Goal: Task Accomplishment & Management: Use online tool/utility

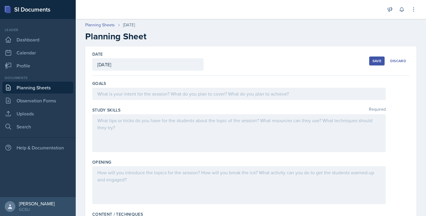
click at [130, 94] on div at bounding box center [238, 93] width 293 height 12
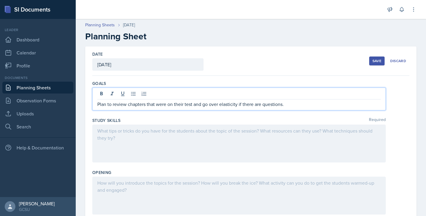
click at [142, 136] on div at bounding box center [238, 143] width 293 height 38
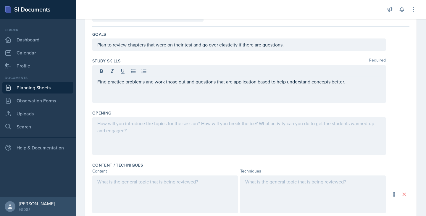
click at [114, 148] on div at bounding box center [238, 136] width 293 height 38
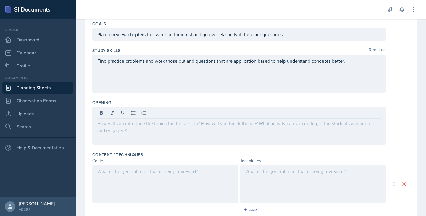
click at [90, 90] on div "Date [DATE] [DATE] 31 1 2 3 4 5 6 7 8 9 10 11 12 13 14 15 16 17 18 19 20 21 22 …" at bounding box center [250, 157] width 331 height 340
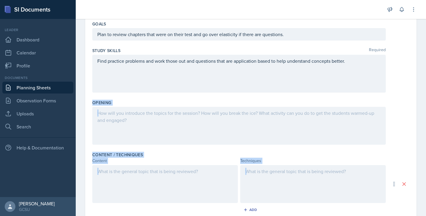
drag, startPoint x: 93, startPoint y: 103, endPoint x: 232, endPoint y: 207, distance: 174.1
click at [232, 207] on div "Goals Plan to review chapters that were on their test and go over elasticity if…" at bounding box center [250, 171] width 317 height 311
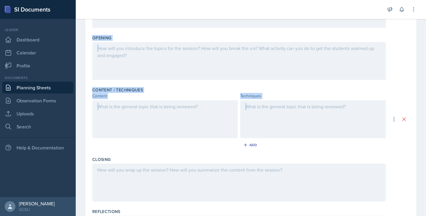
scroll to position [185, 0]
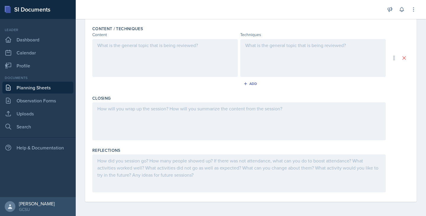
click at [147, 91] on div "Content / Techniques Content Techniques Add" at bounding box center [250, 57] width 317 height 69
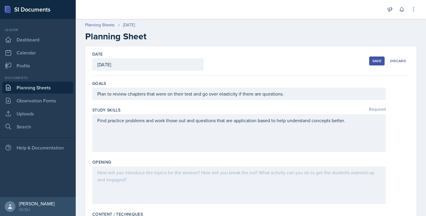
scroll to position [79, 0]
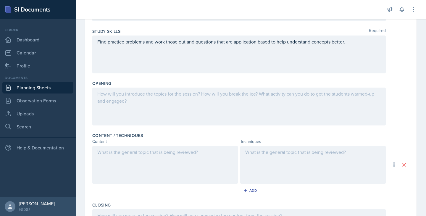
click at [173, 105] on div at bounding box center [238, 106] width 293 height 38
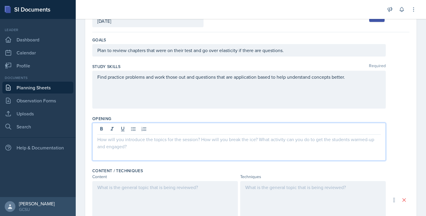
scroll to position [43, 0]
click at [353, 82] on div "Find practice problems and work those out and questions that are application ba…" at bounding box center [238, 90] width 293 height 38
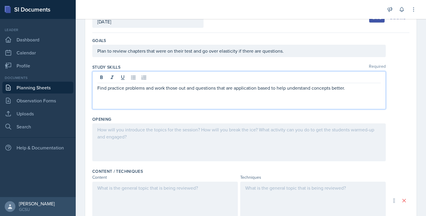
scroll to position [53, 0]
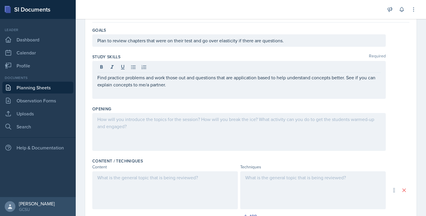
click at [238, 142] on div at bounding box center [238, 132] width 293 height 38
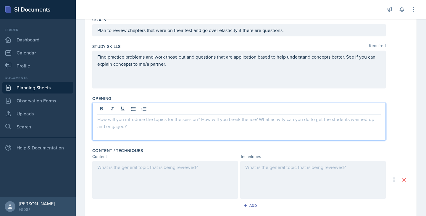
click at [145, 65] on p "Find practice problems and work those out and questions that are application ba…" at bounding box center [238, 60] width 283 height 14
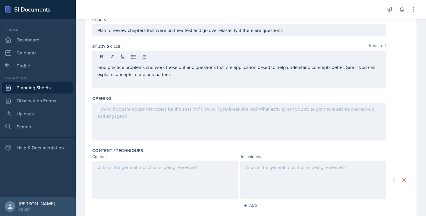
click at [114, 112] on div at bounding box center [238, 122] width 293 height 38
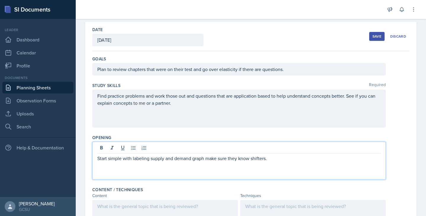
scroll to position [11, 0]
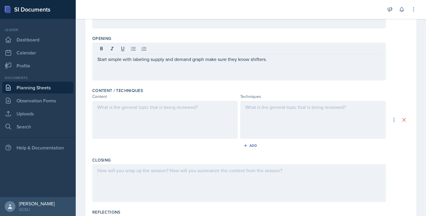
click at [135, 125] on div at bounding box center [164, 120] width 145 height 38
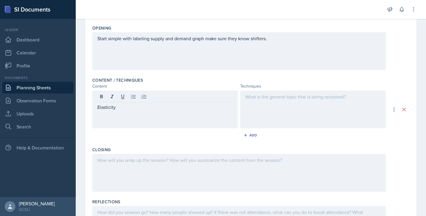
click at [271, 108] on div at bounding box center [312, 109] width 145 height 38
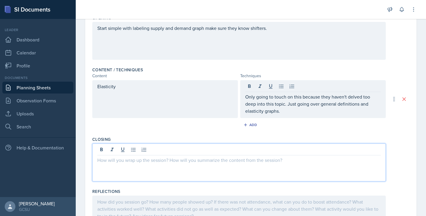
click at [174, 153] on div at bounding box center [238, 162] width 293 height 38
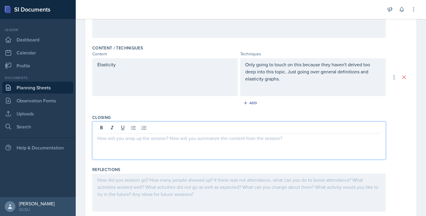
scroll to position [172, 0]
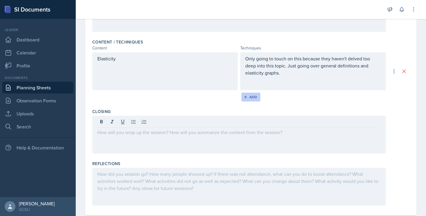
click at [249, 98] on div "Add" at bounding box center [250, 97] width 13 height 5
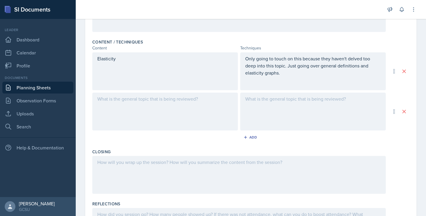
click at [151, 102] on div at bounding box center [164, 112] width 145 height 38
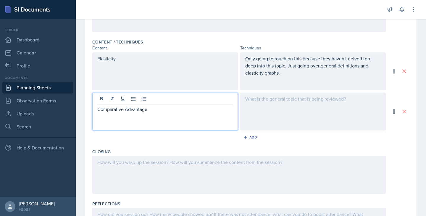
click at [119, 167] on div at bounding box center [238, 175] width 293 height 38
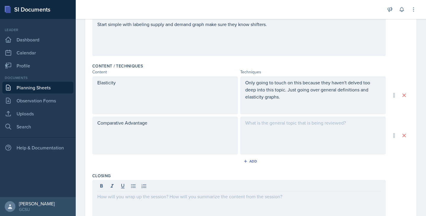
scroll to position [149, 0]
click at [247, 161] on icon "button" at bounding box center [245, 160] width 4 height 4
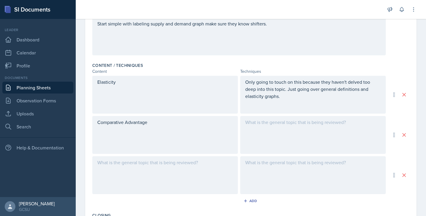
click at [146, 167] on div at bounding box center [164, 175] width 145 height 38
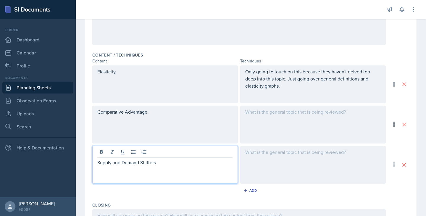
click at [265, 159] on div at bounding box center [312, 165] width 145 height 38
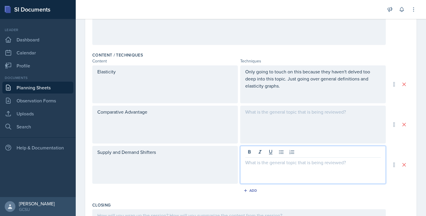
scroll to position [169, 0]
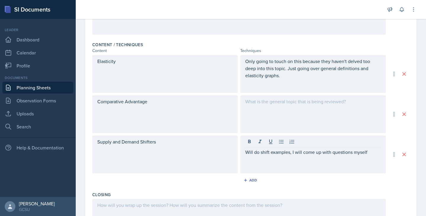
click at [268, 111] on div at bounding box center [312, 114] width 145 height 38
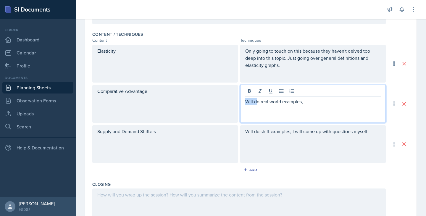
drag, startPoint x: 256, startPoint y: 102, endPoint x: 241, endPoint y: 102, distance: 14.2
click at [241, 102] on div "Will do real world examples," at bounding box center [312, 104] width 145 height 38
click at [302, 101] on p "Do real world examples," at bounding box center [312, 101] width 135 height 7
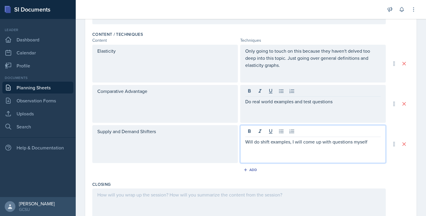
drag, startPoint x: 256, startPoint y: 132, endPoint x: 235, endPoint y: 132, distance: 21.0
click at [235, 132] on div "Supply and Demand Shifters Will do shift examples, I will come up with question…" at bounding box center [238, 144] width 293 height 38
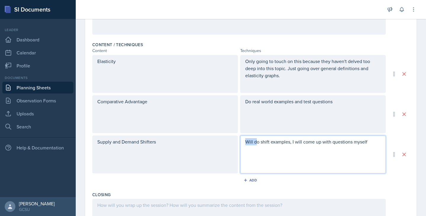
drag, startPoint x: 257, startPoint y: 143, endPoint x: 241, endPoint y: 143, distance: 15.7
click at [241, 143] on div "Will do shift examples, I will come up with questions myself" at bounding box center [312, 154] width 145 height 38
click at [365, 142] on p "Do shift examples, I will come up with questions myself" at bounding box center [312, 141] width 135 height 7
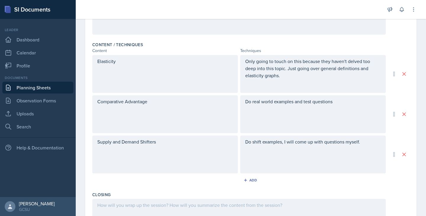
click at [357, 108] on div "Do real world examples and test questions" at bounding box center [312, 114] width 145 height 38
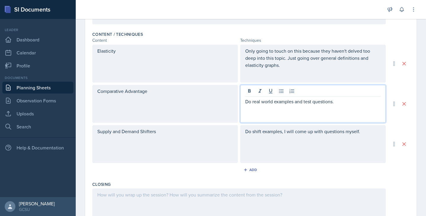
scroll to position [266, 0]
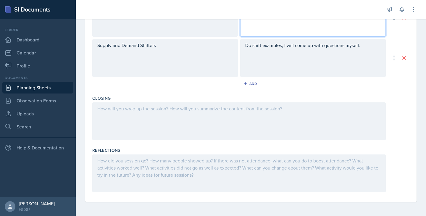
click at [198, 120] on div at bounding box center [238, 121] width 293 height 38
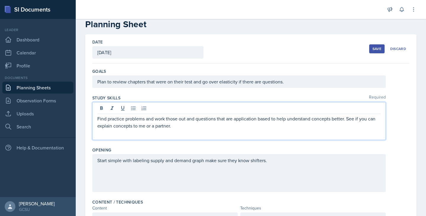
scroll to position [22, 0]
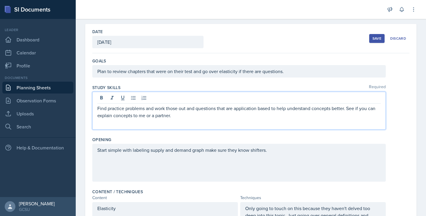
click at [197, 119] on p "Find practice problems and work those out and questions that are application ba…" at bounding box center [238, 112] width 283 height 14
click at [277, 154] on div "Start simple with labeling supply and demand graph make sure they know shifters." at bounding box center [238, 163] width 293 height 38
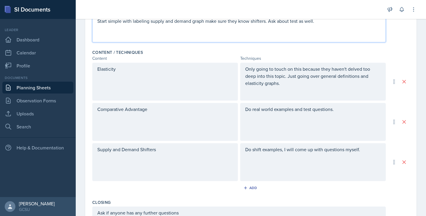
scroll to position [266, 0]
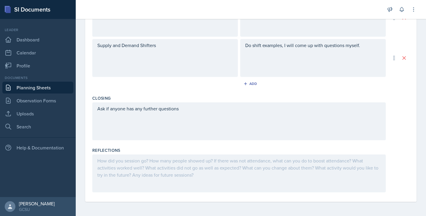
click at [236, 117] on div "Ask if anyone has any further questions" at bounding box center [238, 121] width 293 height 38
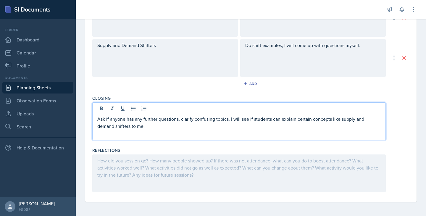
scroll to position [0, 0]
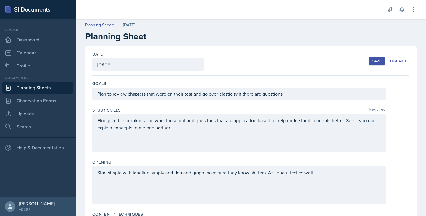
click at [380, 62] on div "Save" at bounding box center [376, 61] width 9 height 5
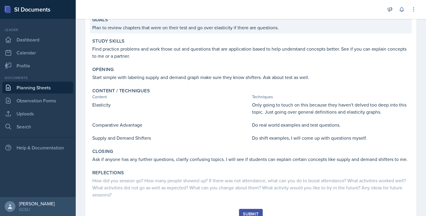
scroll to position [85, 0]
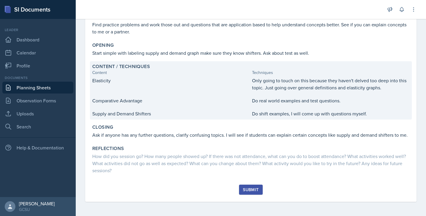
click at [281, 99] on p "Do real world examples and test questions." at bounding box center [330, 100] width 157 height 7
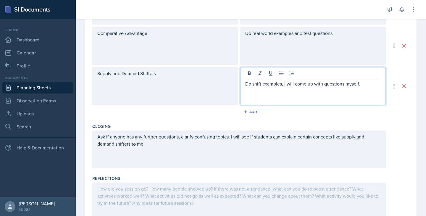
scroll to position [248, 0]
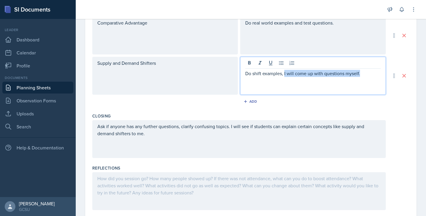
drag, startPoint x: 284, startPoint y: 73, endPoint x: 359, endPoint y: 75, distance: 75.1
click at [359, 75] on p "Do shift examples, I will come up with questions myself." at bounding box center [312, 73] width 135 height 7
copy p "I will come up with questions myself."
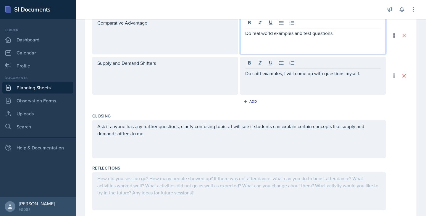
click at [346, 30] on p "Do real world examples and test questions." at bounding box center [312, 33] width 135 height 7
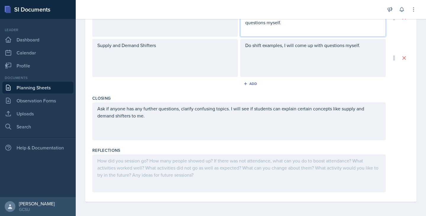
scroll to position [0, 0]
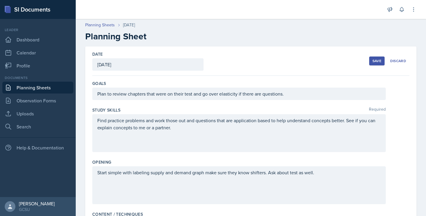
click at [374, 60] on div "Save" at bounding box center [376, 61] width 9 height 5
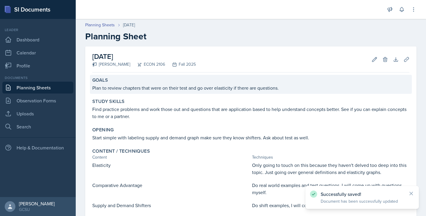
click at [162, 84] on p "Plan to review chapters that were on their test and go over elasticity if there…" at bounding box center [250, 87] width 317 height 7
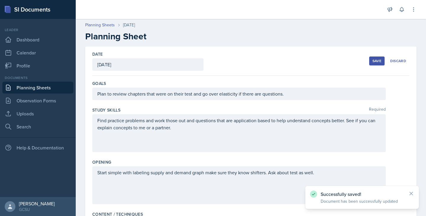
click at [305, 93] on div "Plan to review chapters that were on their test and go over elasticity if there…" at bounding box center [238, 93] width 293 height 12
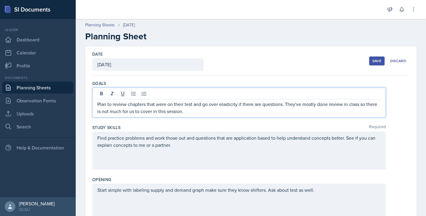
click at [376, 54] on div "Save Discard" at bounding box center [389, 61] width 40 height 14
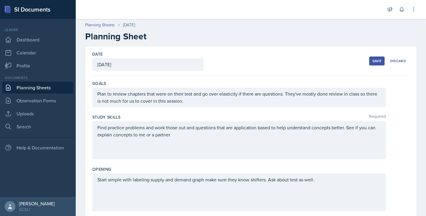
click at [375, 59] on div "Save" at bounding box center [376, 61] width 9 height 5
